Goal: Task Accomplishment & Management: Use online tool/utility

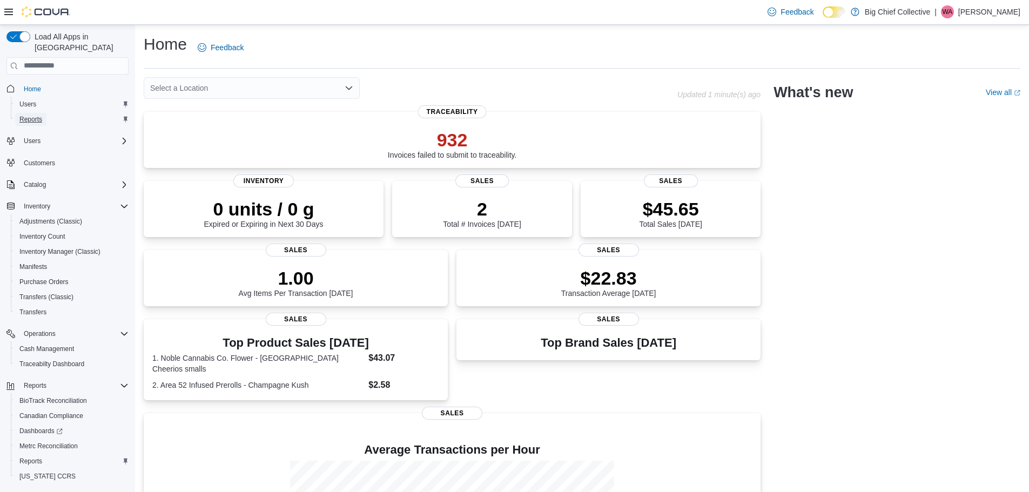
click at [33, 115] on span "Reports" at bounding box center [30, 119] width 23 height 9
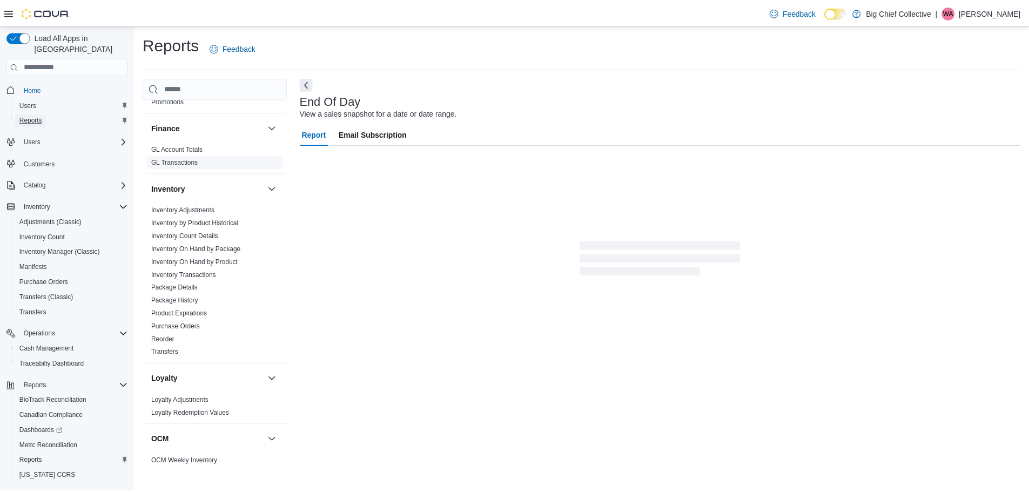
scroll to position [270, 0]
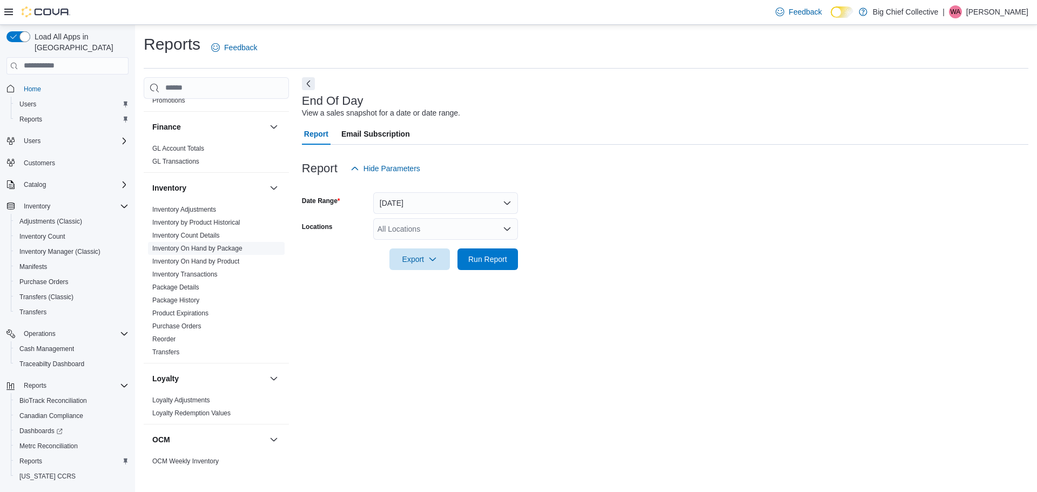
click at [222, 249] on link "Inventory On Hand by Package" at bounding box center [197, 249] width 90 height 8
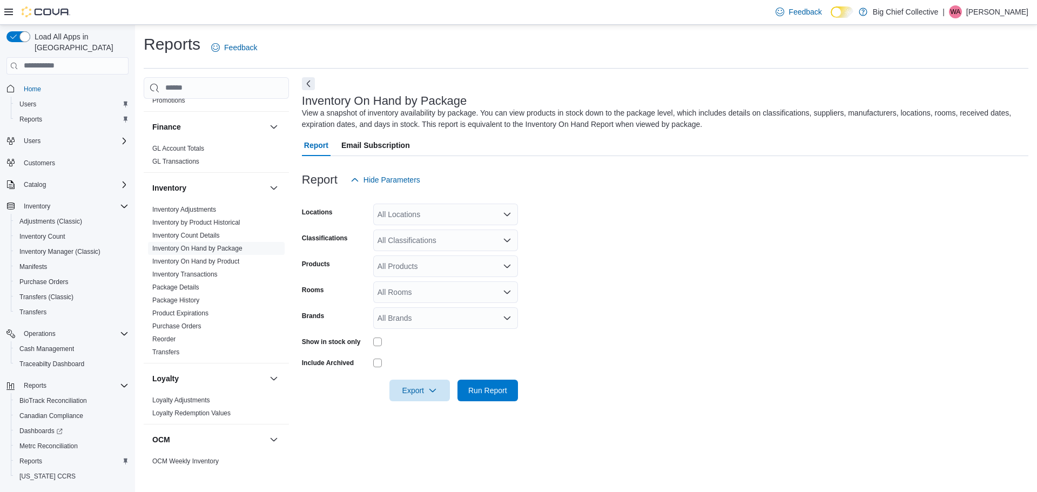
click at [414, 221] on div "All Locations" at bounding box center [445, 215] width 145 height 22
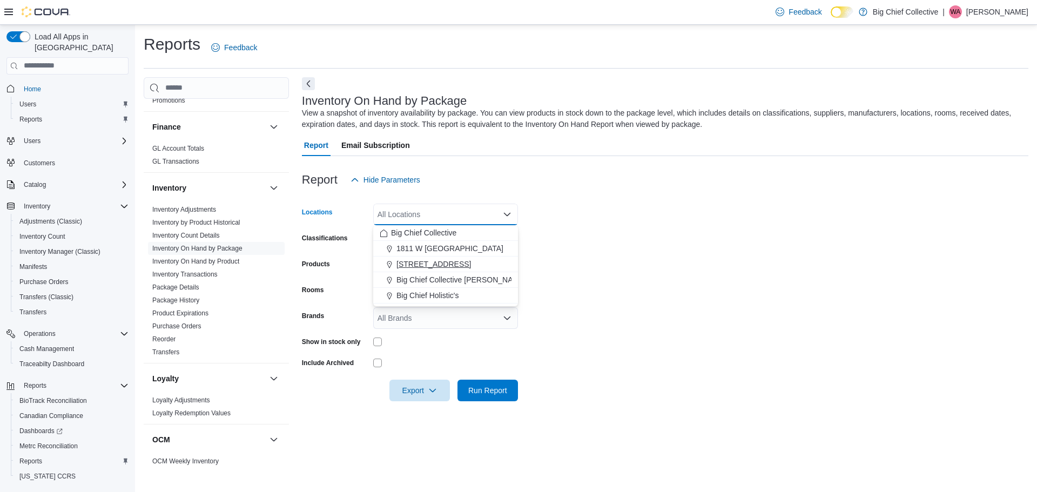
click at [422, 262] on span "[STREET_ADDRESS]" at bounding box center [433, 264] width 75 height 11
click at [562, 214] on form "Locations [STREET_ADDRESS] Selected. [STREET_ADDRESS]. Press Backspace to delet…" at bounding box center [665, 296] width 726 height 211
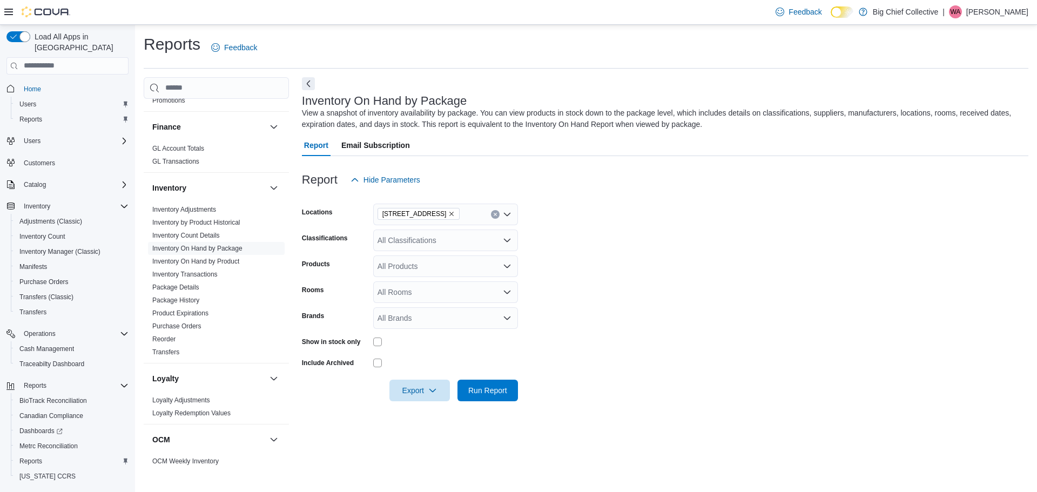
click at [435, 264] on div "All Products" at bounding box center [445, 266] width 145 height 22
click at [436, 242] on div "All Classifications" at bounding box center [445, 241] width 145 height 22
click at [428, 269] on div "Flower" at bounding box center [446, 274] width 132 height 11
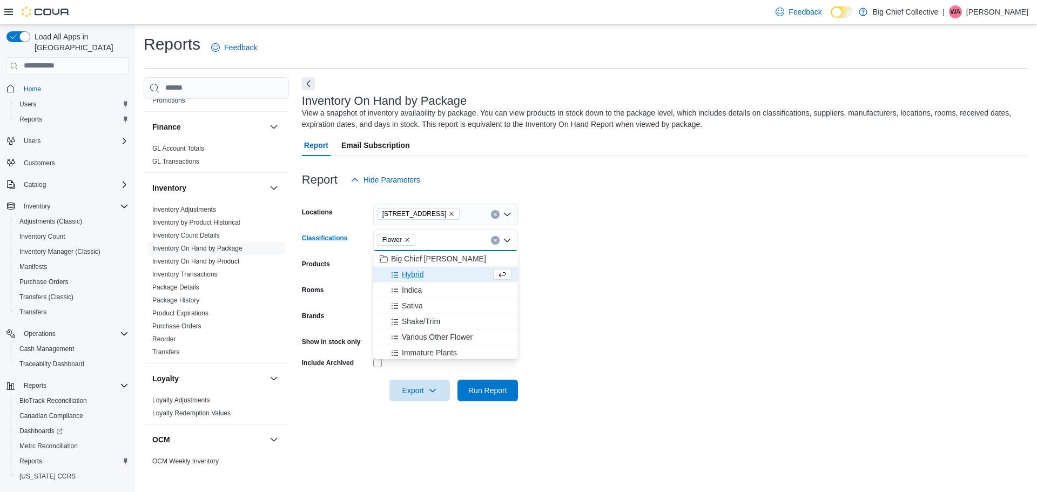
click at [534, 247] on form "Locations [STREET_ADDRESS] Classifications Flower Combo box. Selected. Flower. …" at bounding box center [665, 296] width 726 height 211
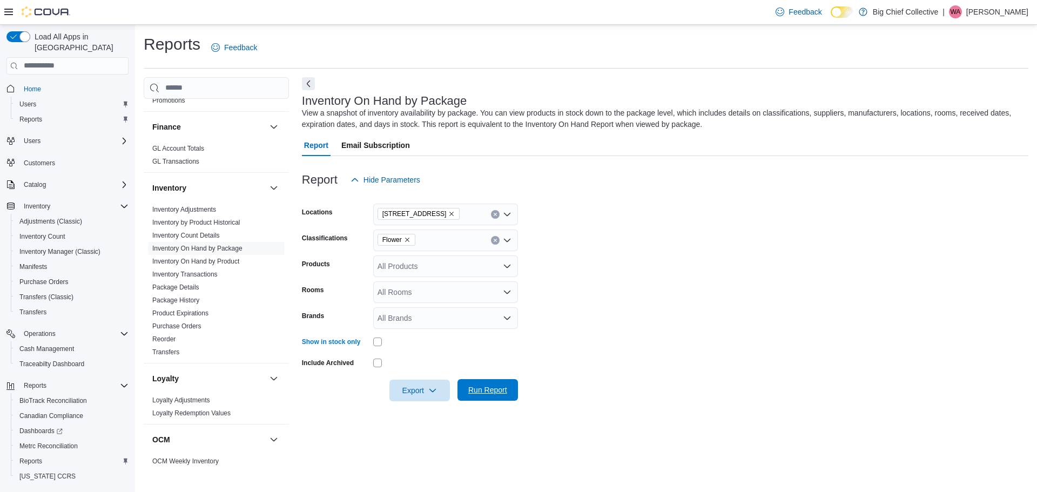
click at [478, 389] on span "Run Report" at bounding box center [487, 389] width 39 height 11
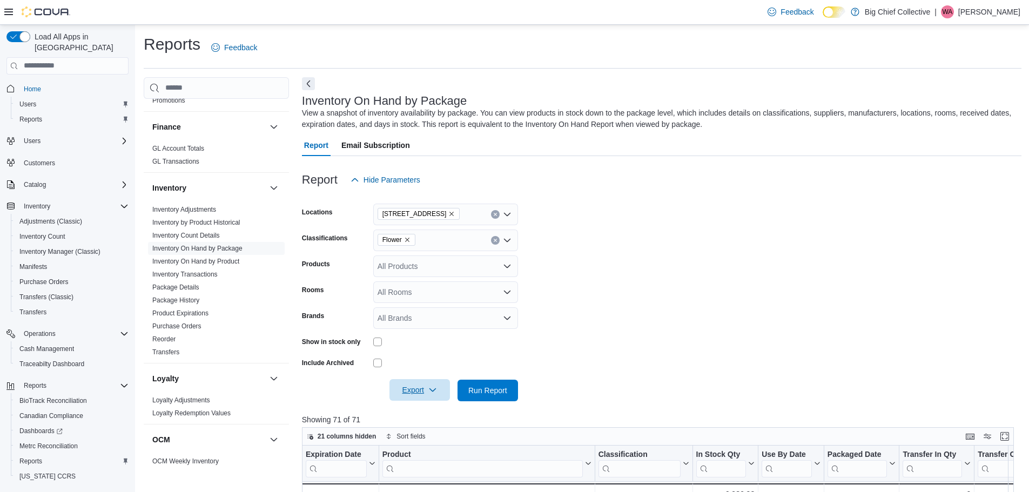
click at [419, 395] on span "Export" at bounding box center [420, 390] width 48 height 22
click at [411, 410] on span "Export to Excel" at bounding box center [421, 412] width 49 height 9
